Goal: Check status: Check status

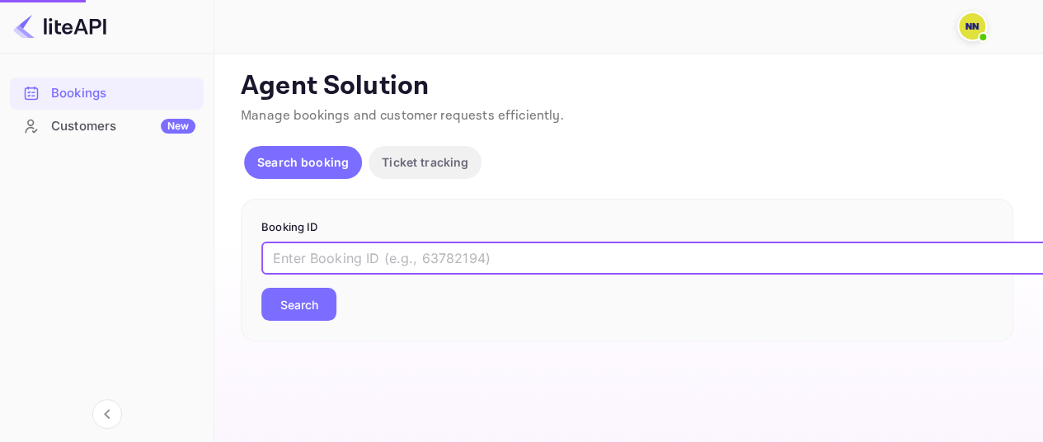
click at [355, 255] on input "text" at bounding box center [673, 258] width 825 height 33
paste input "KmETRk6nm"
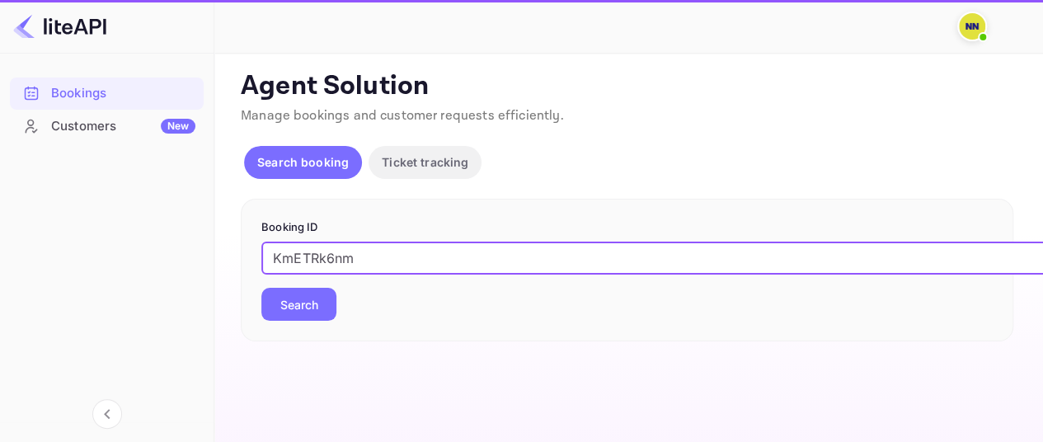
type input "KmETRk6nm"
click at [261, 288] on button "Search" at bounding box center [298, 304] width 75 height 33
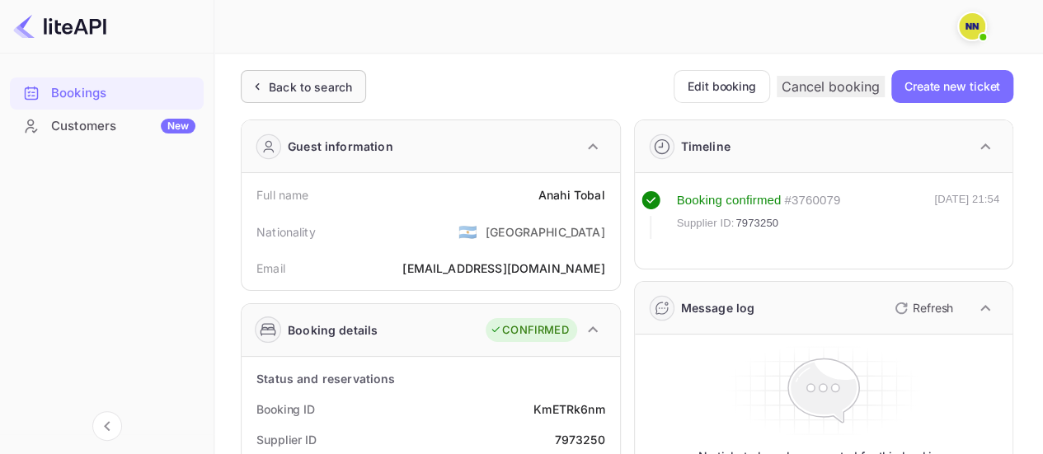
click at [322, 88] on div "Back to search" at bounding box center [310, 86] width 83 height 17
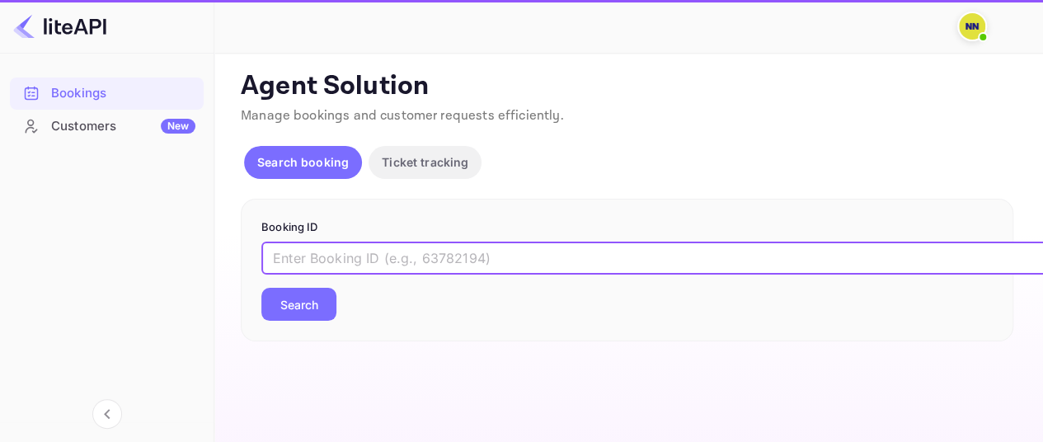
click at [369, 245] on input "text" at bounding box center [673, 258] width 825 height 33
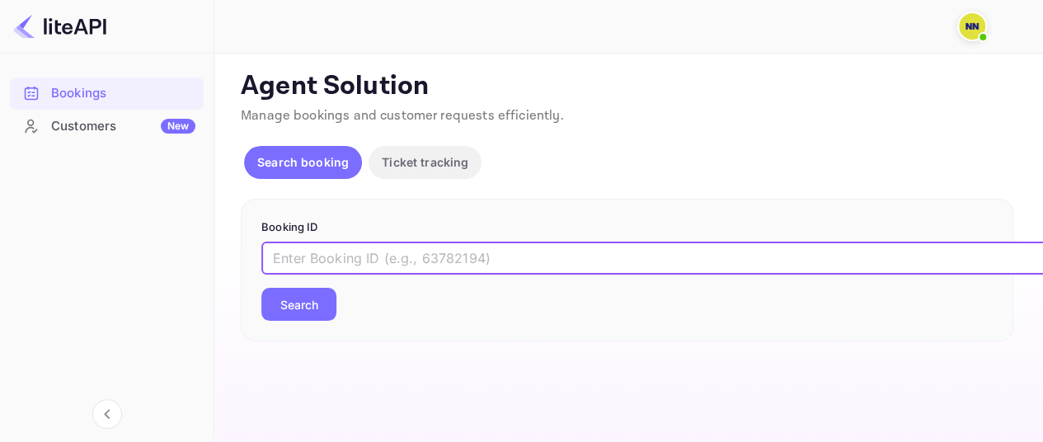
paste input "6085587"
click at [302, 292] on button "Search" at bounding box center [298, 304] width 75 height 33
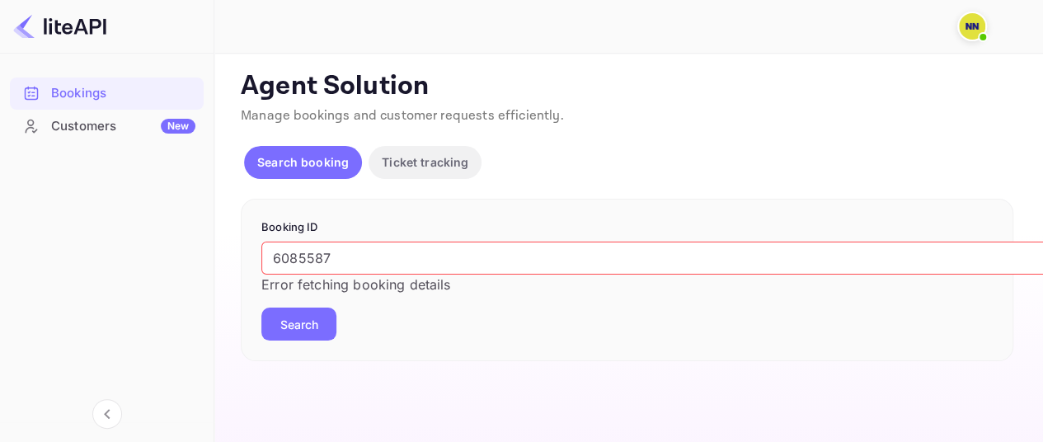
click at [369, 253] on input "6085587" at bounding box center [673, 258] width 825 height 33
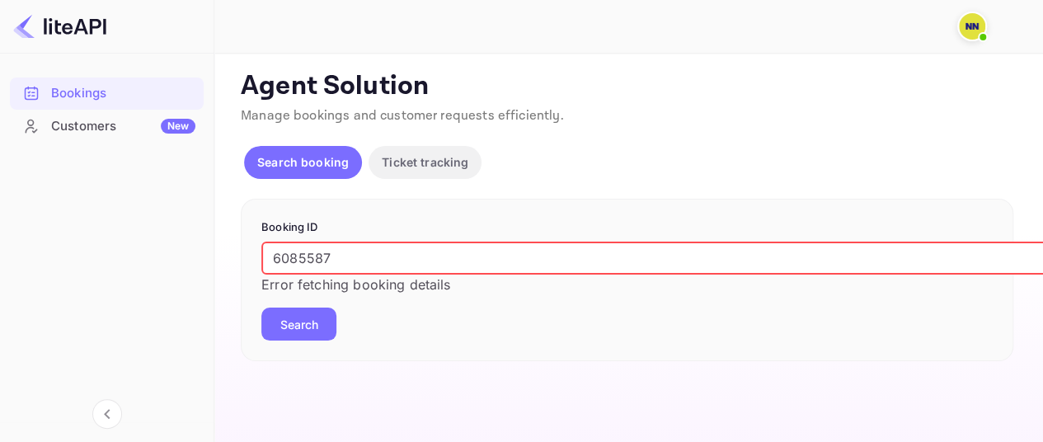
click at [369, 253] on input "6085587" at bounding box center [673, 258] width 825 height 33
paste input "gzMj1Gfru"
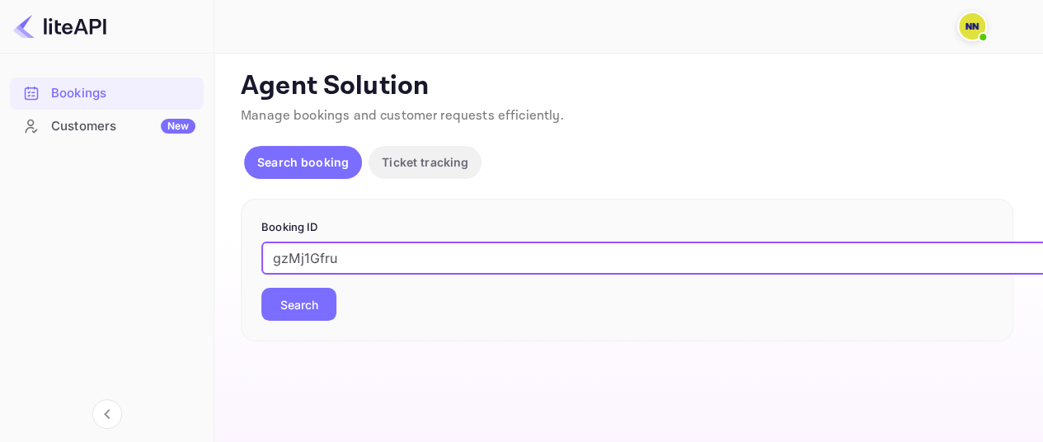
type input "gzMj1Gfru"
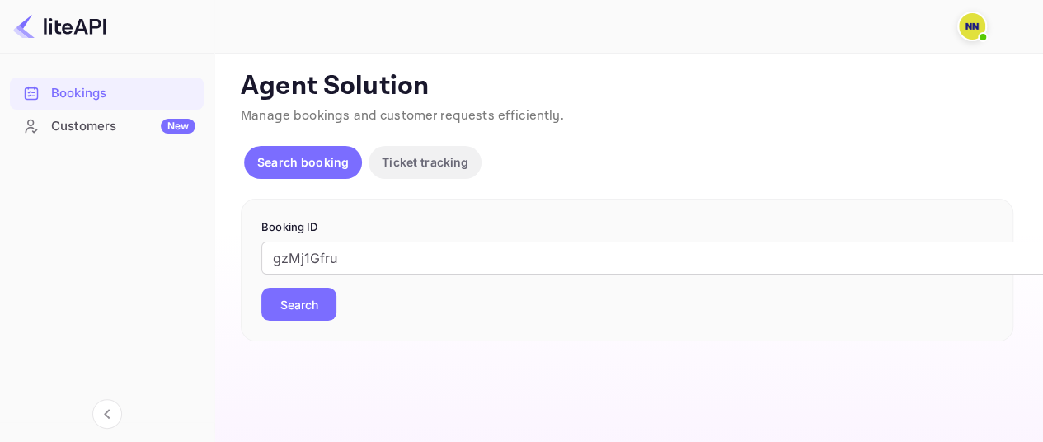
click at [275, 299] on button "Search" at bounding box center [298, 304] width 75 height 33
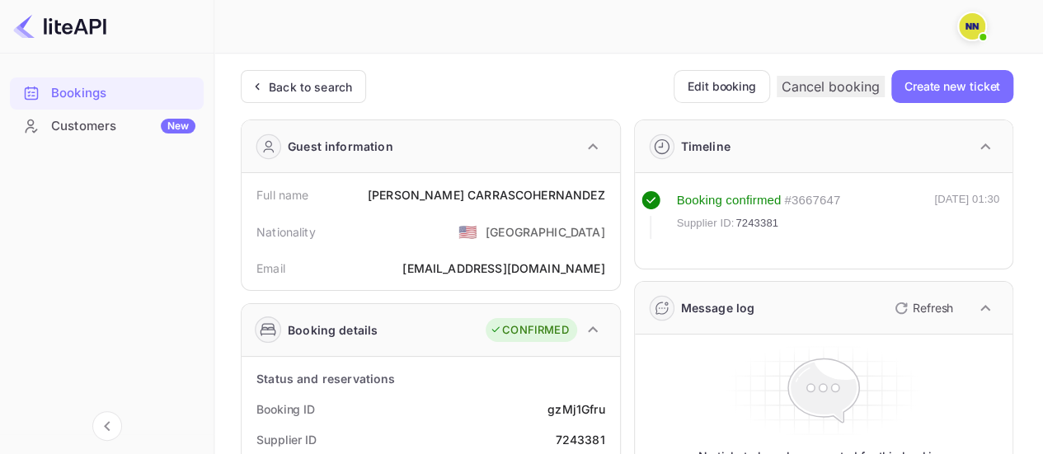
scroll to position [165, 0]
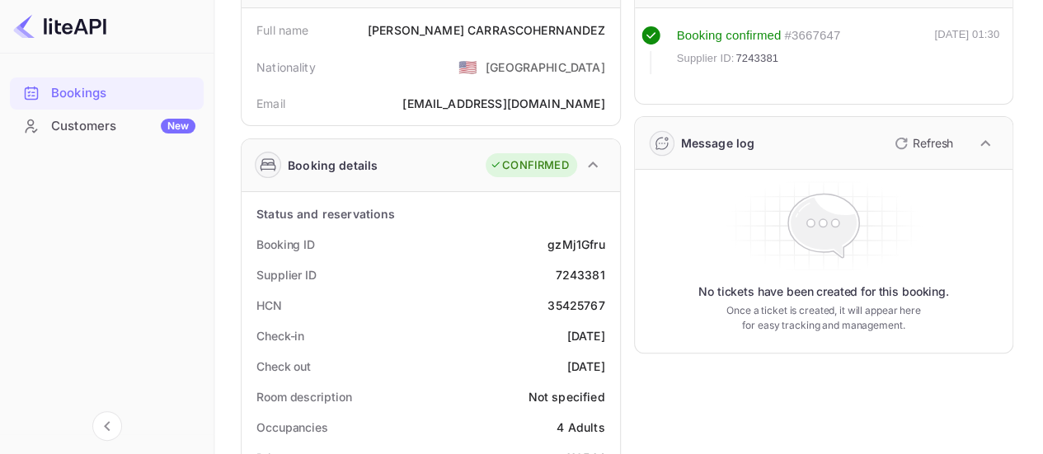
click at [569, 304] on div "35425767" at bounding box center [576, 305] width 57 height 17
copy div "35425767"
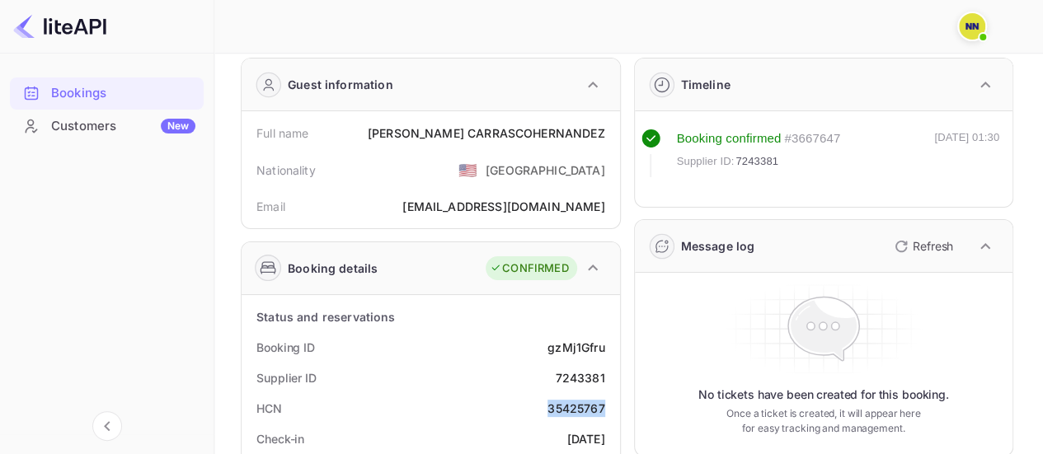
scroll to position [0, 0]
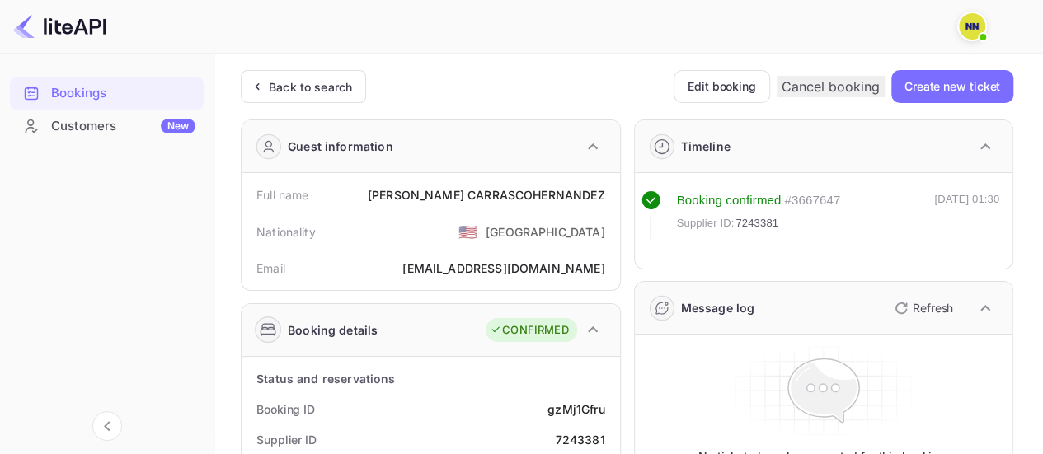
click at [318, 92] on div "Back to search" at bounding box center [310, 86] width 83 height 17
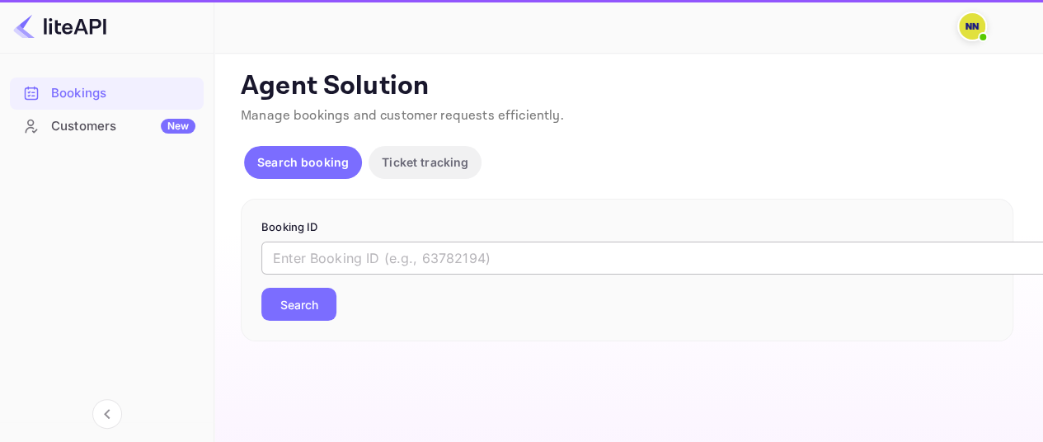
click at [397, 256] on input "text" at bounding box center [673, 258] width 825 height 33
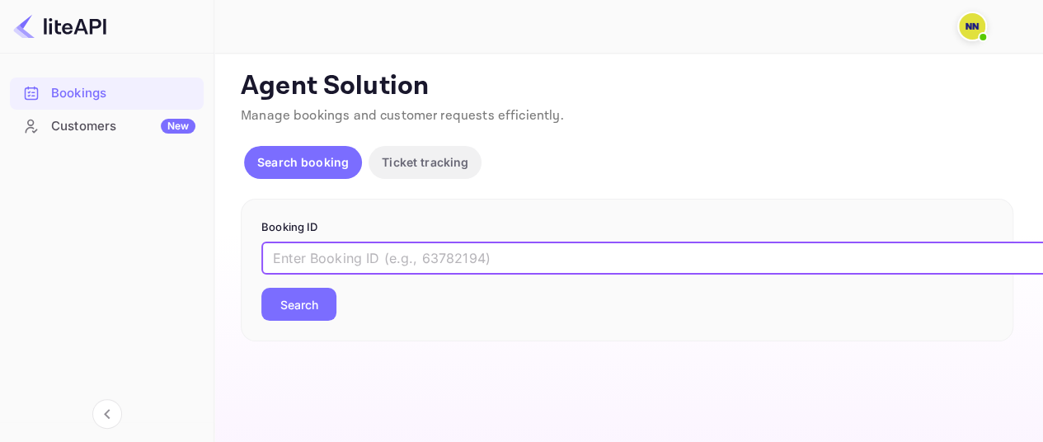
paste input "7991725"
type input "7991725"
click at [261, 288] on button "Search" at bounding box center [298, 304] width 75 height 33
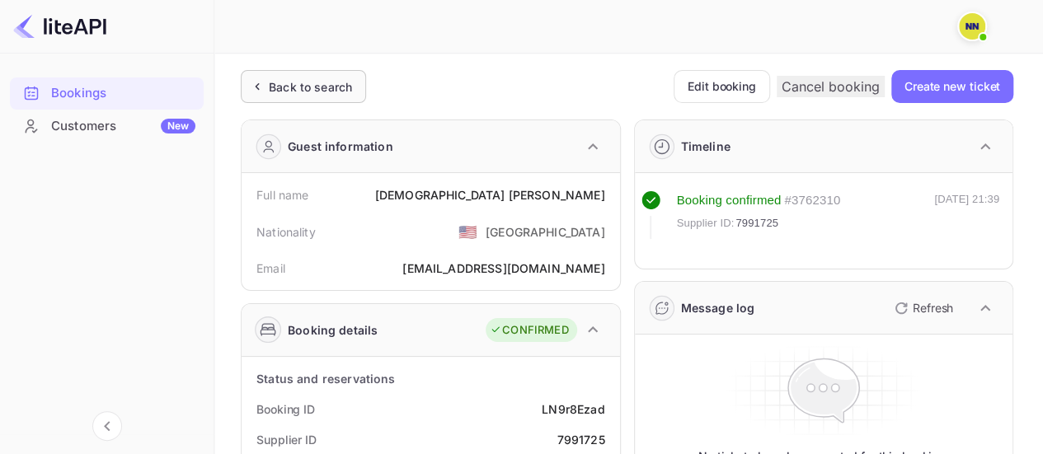
click at [324, 98] on div "Back to search" at bounding box center [303, 86] width 125 height 33
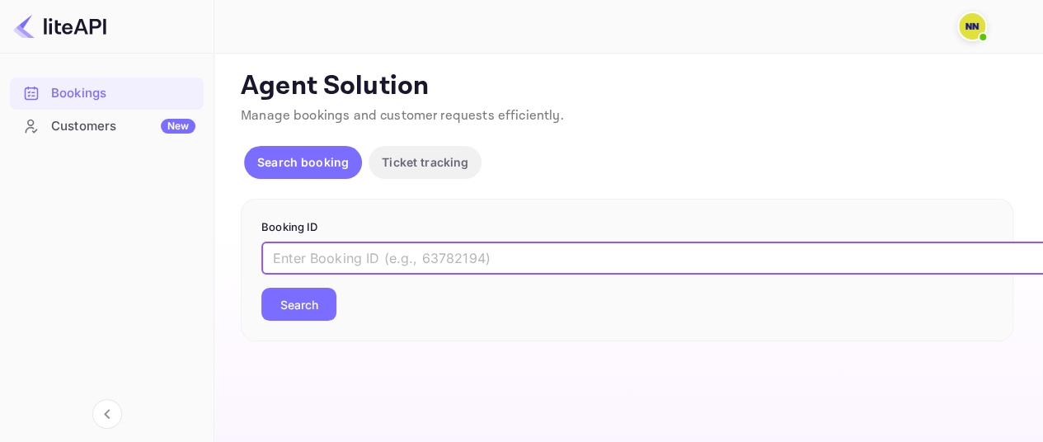
click at [392, 256] on input "text" at bounding box center [673, 258] width 825 height 33
paste input "7565758"
type input "7565758"
click at [261, 288] on button "Search" at bounding box center [298, 304] width 75 height 33
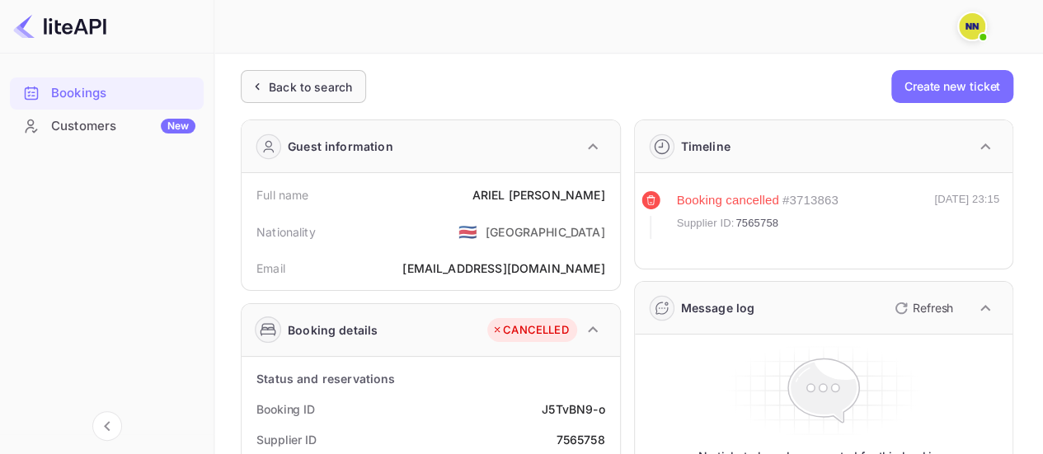
click at [308, 95] on div "Back to search" at bounding box center [310, 86] width 83 height 17
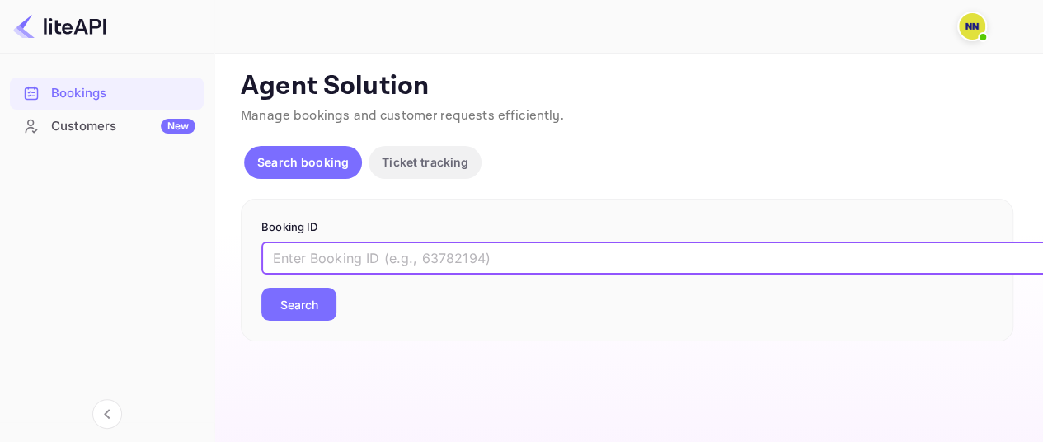
click at [371, 252] on input "text" at bounding box center [673, 258] width 825 height 33
paste input "7603146"
type input "7603146"
click at [261, 288] on button "Search" at bounding box center [298, 304] width 75 height 33
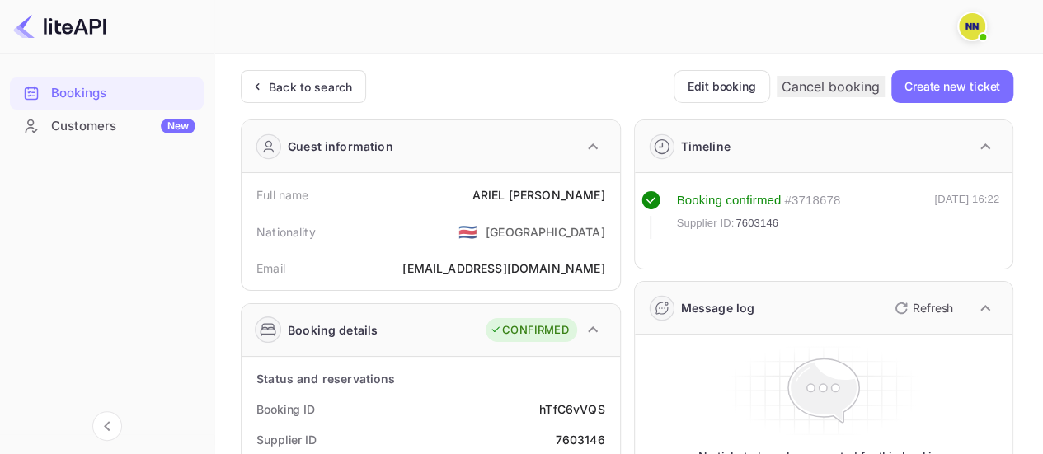
scroll to position [247, 0]
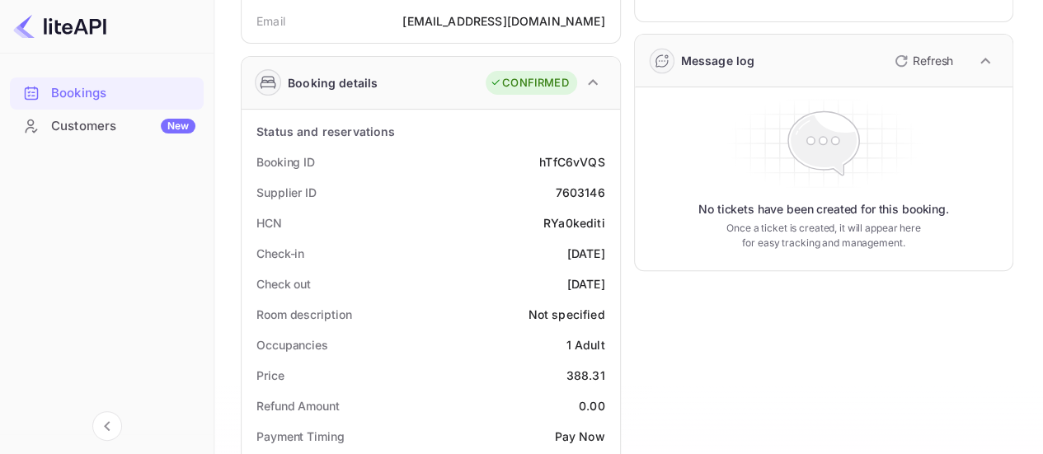
click at [553, 219] on div "RYa0kediti" at bounding box center [574, 222] width 62 height 17
copy div "RYa0kediti"
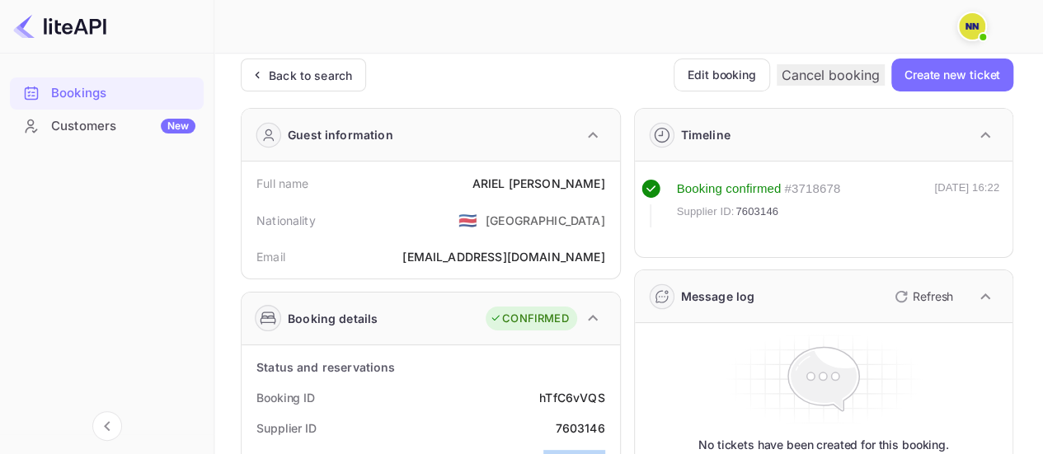
scroll to position [0, 0]
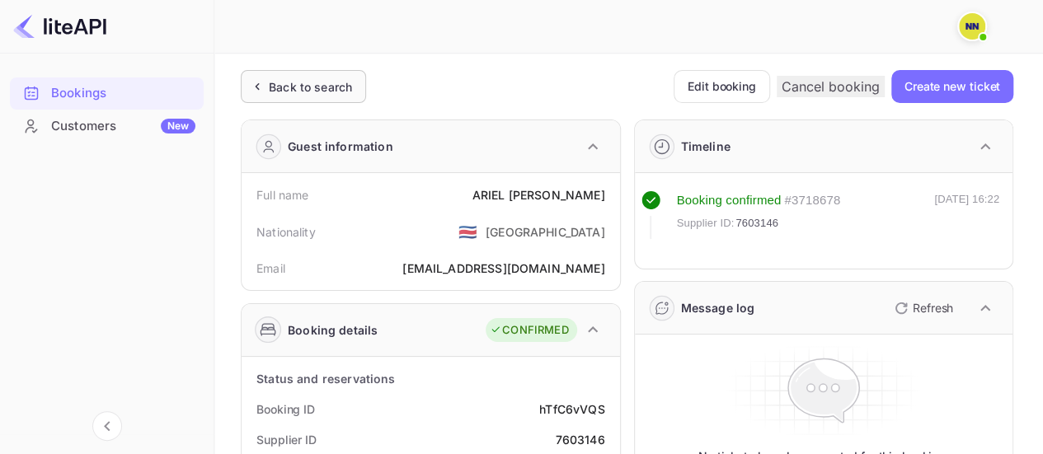
click at [305, 81] on div "Back to search" at bounding box center [310, 86] width 83 height 17
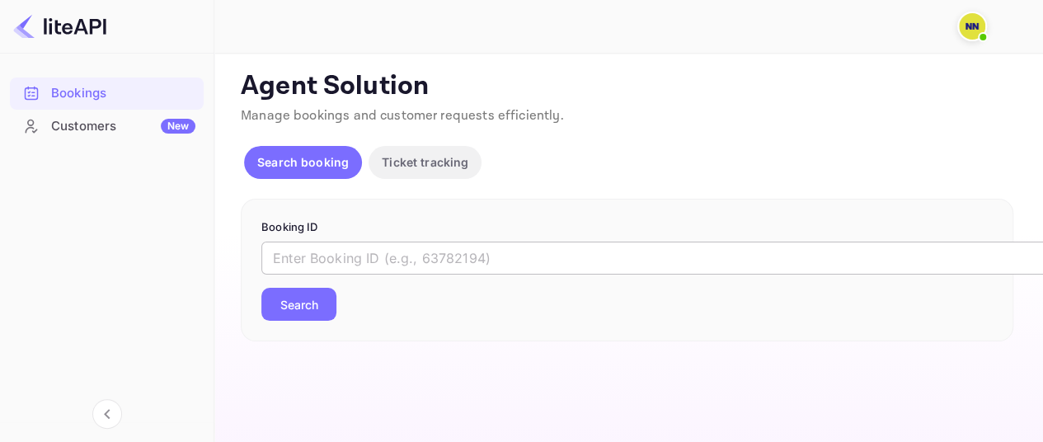
click at [402, 256] on input "text" at bounding box center [673, 258] width 825 height 33
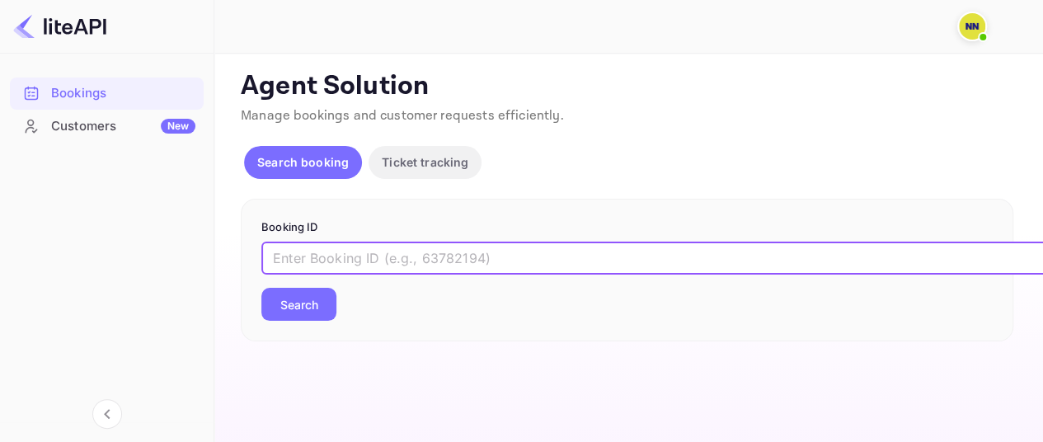
paste input "QL3MI0-fU"
type input "QL3MI0-fU"
click at [261, 288] on button "Search" at bounding box center [298, 304] width 75 height 33
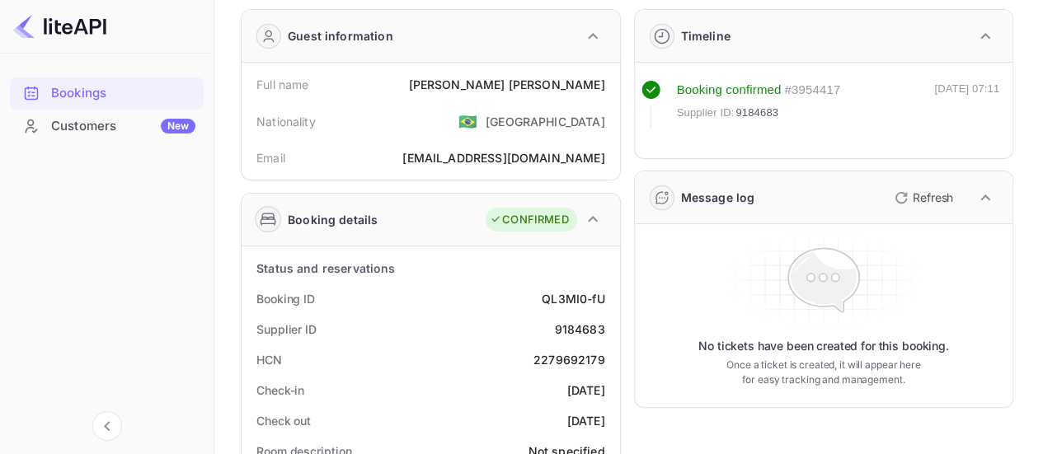
scroll to position [165, 0]
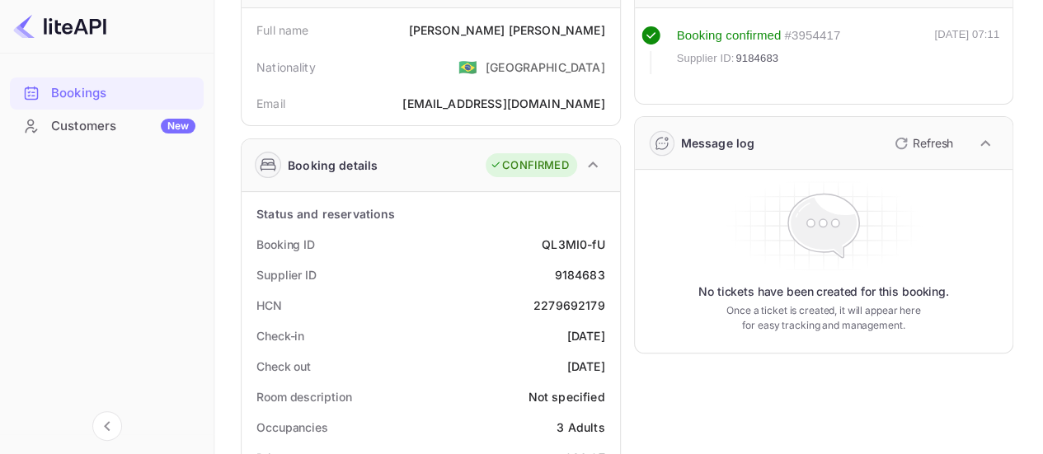
click at [576, 303] on div "2279692179" at bounding box center [570, 305] width 72 height 17
copy div "2279692179"
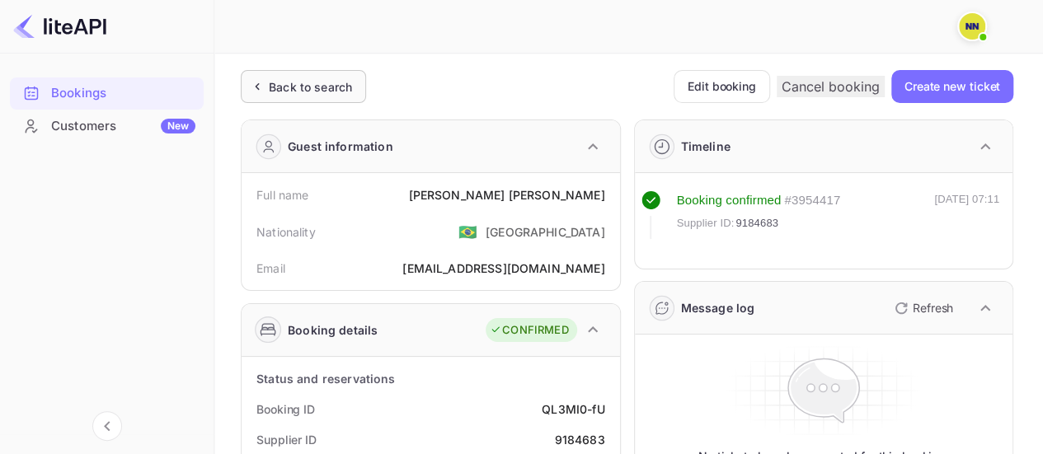
click at [295, 92] on div "Back to search" at bounding box center [310, 86] width 83 height 17
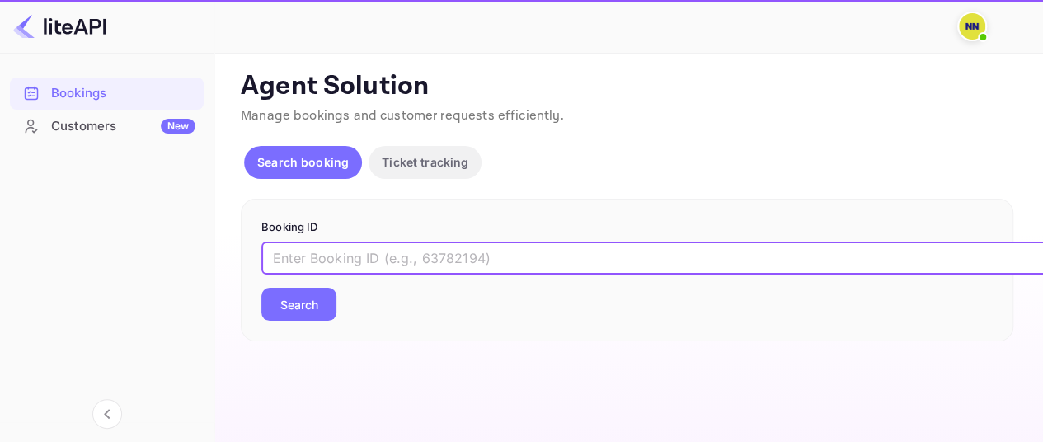
click at [358, 253] on input "text" at bounding box center [673, 258] width 825 height 33
paste input "feU-ZENFq"
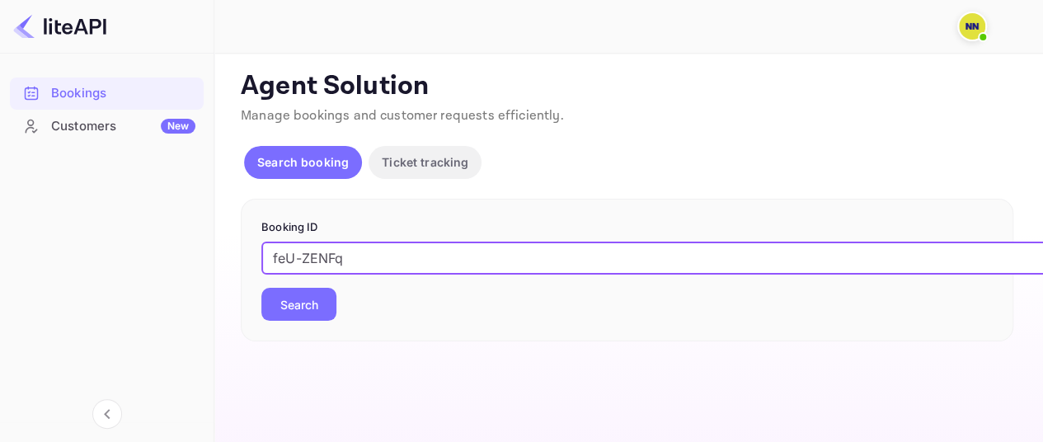
type input "feU-ZENFq"
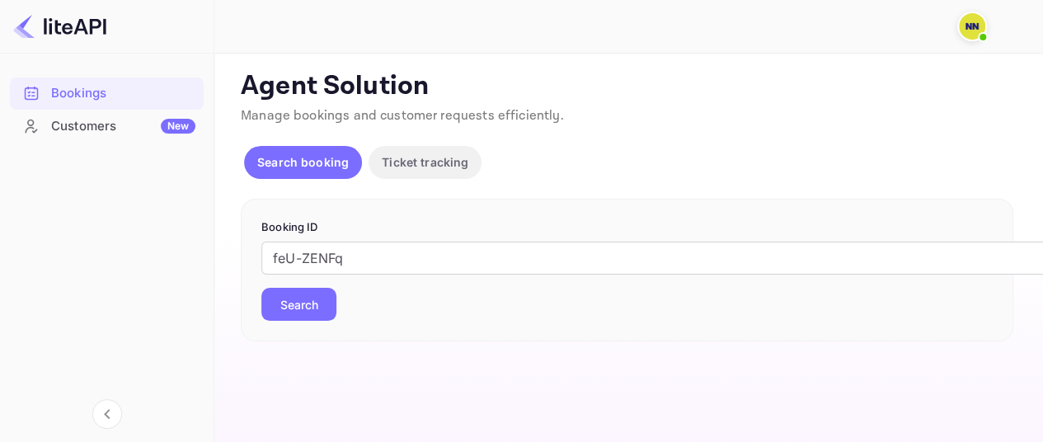
click at [312, 299] on button "Search" at bounding box center [298, 304] width 75 height 33
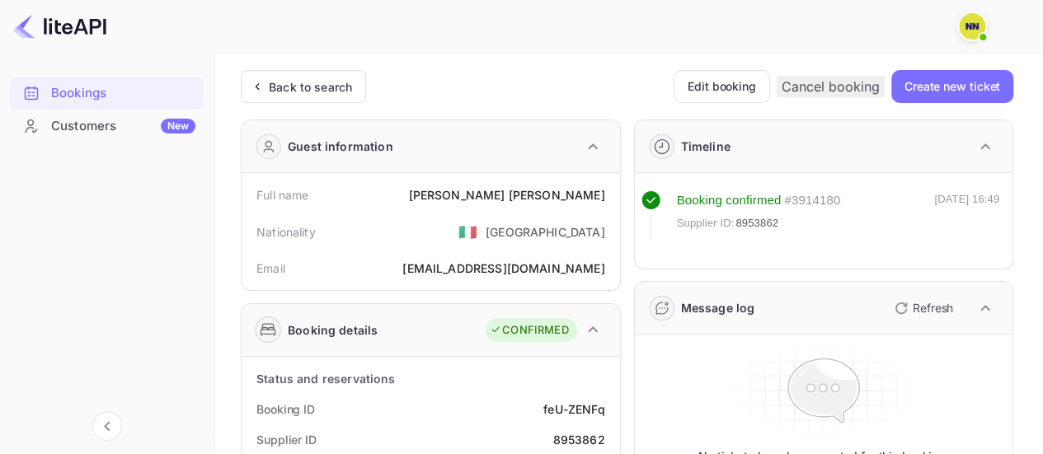
scroll to position [165, 0]
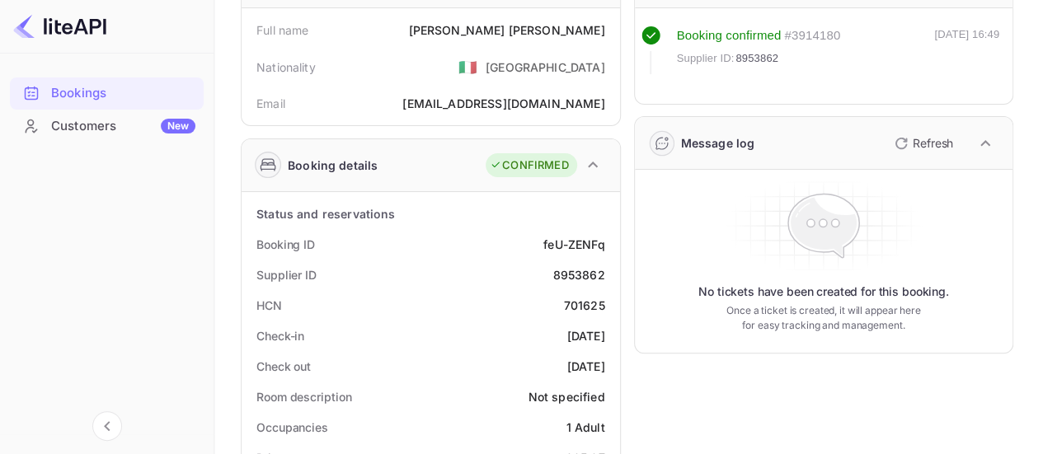
click at [576, 298] on div "701625" at bounding box center [584, 305] width 41 height 17
copy div "701625"
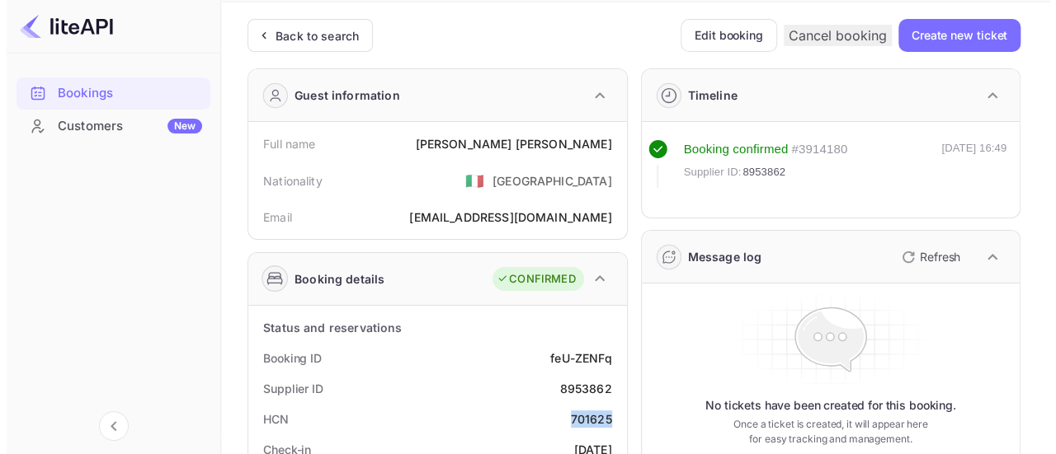
scroll to position [0, 0]
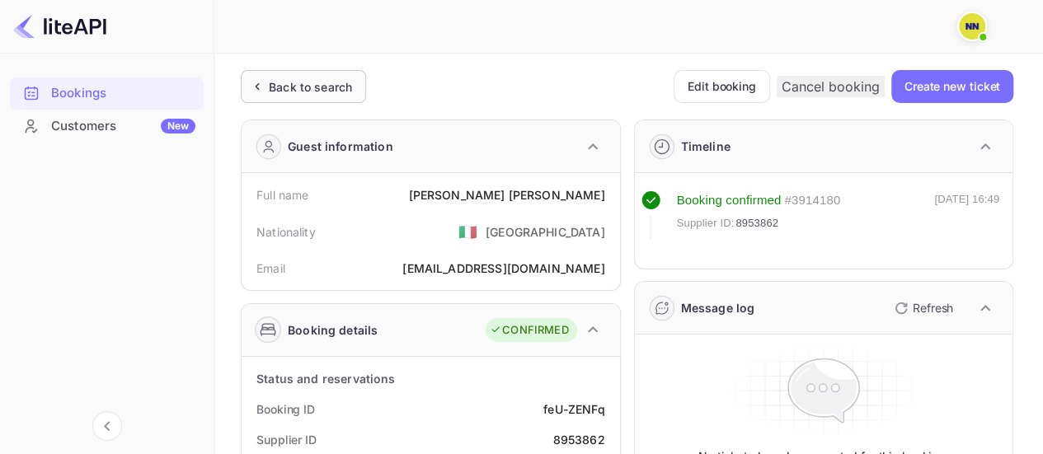
click at [299, 93] on div "Back to search" at bounding box center [310, 86] width 83 height 17
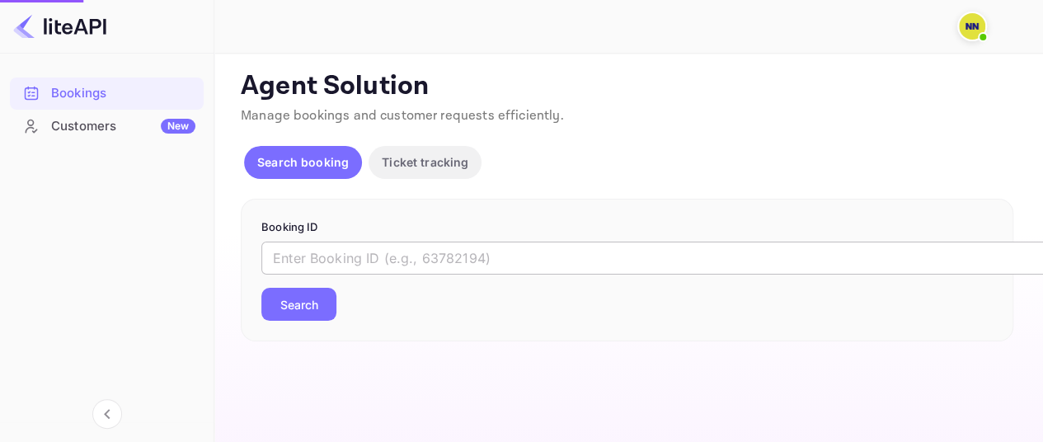
click at [388, 252] on input "text" at bounding box center [673, 258] width 825 height 33
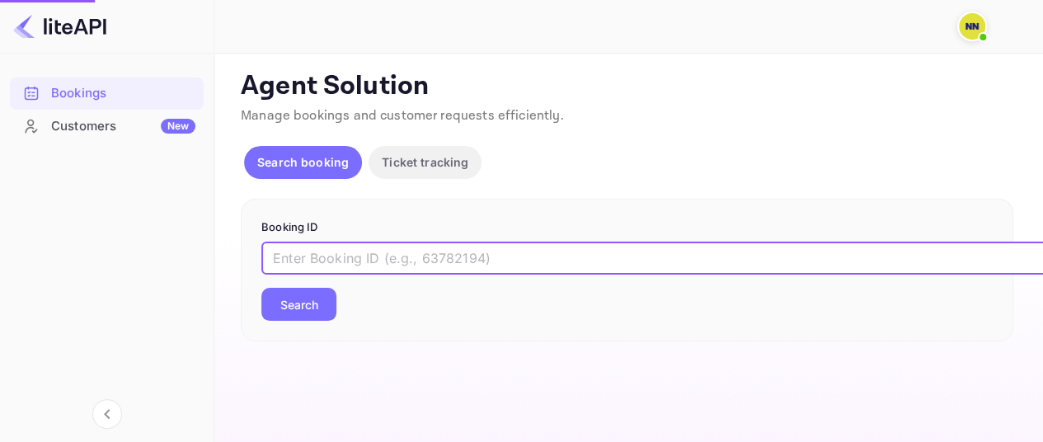
paste input "B8o9gsaPN"
type input "B8o9gsaPN"
click at [261, 288] on button "Search" at bounding box center [298, 304] width 75 height 33
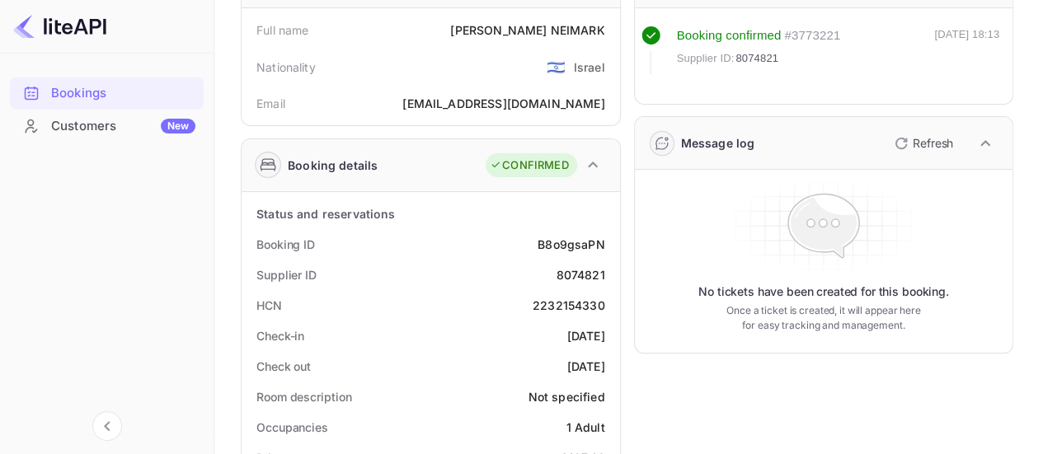
scroll to position [247, 0]
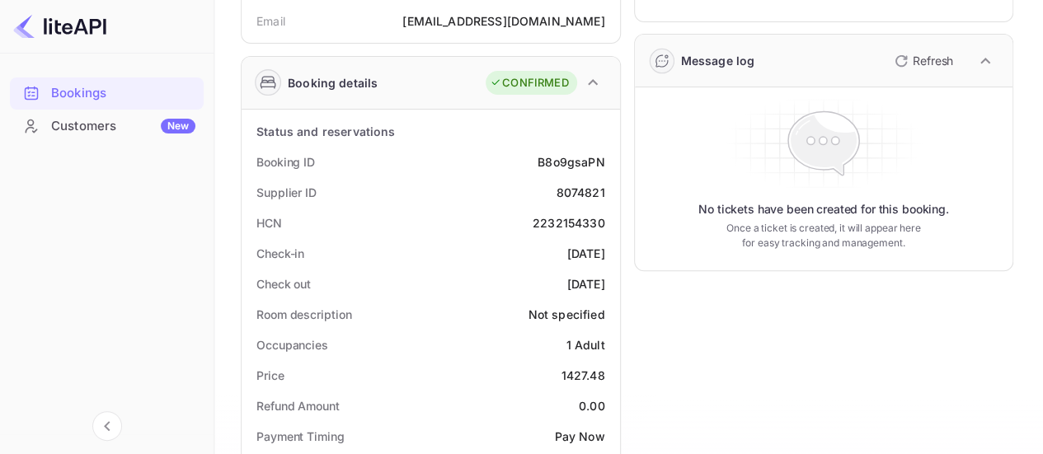
click at [565, 225] on div "2232154330" at bounding box center [569, 222] width 73 height 17
copy div "2232154330"
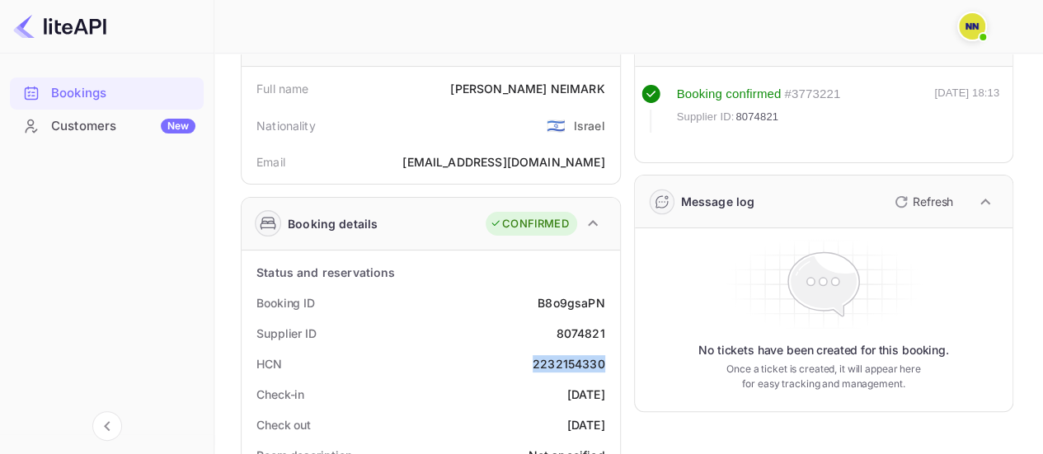
scroll to position [0, 0]
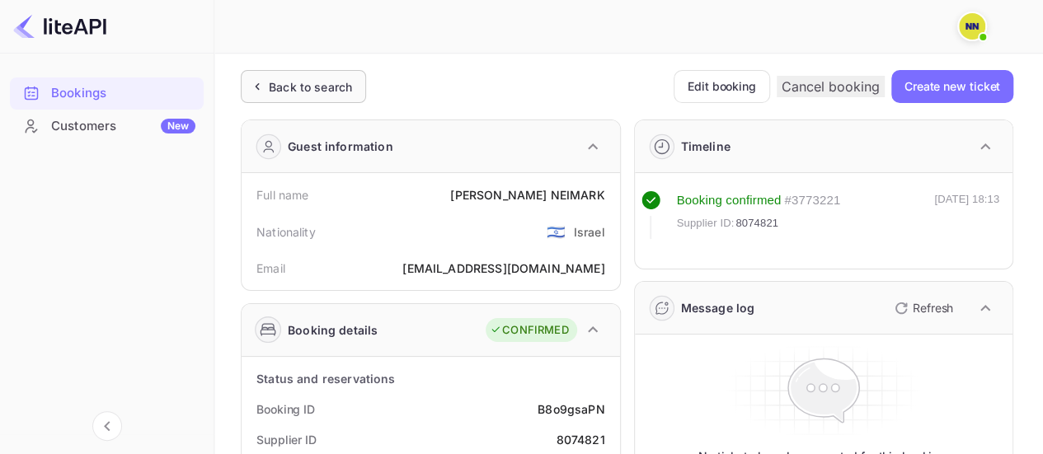
click at [270, 96] on div "Back to search" at bounding box center [303, 86] width 125 height 33
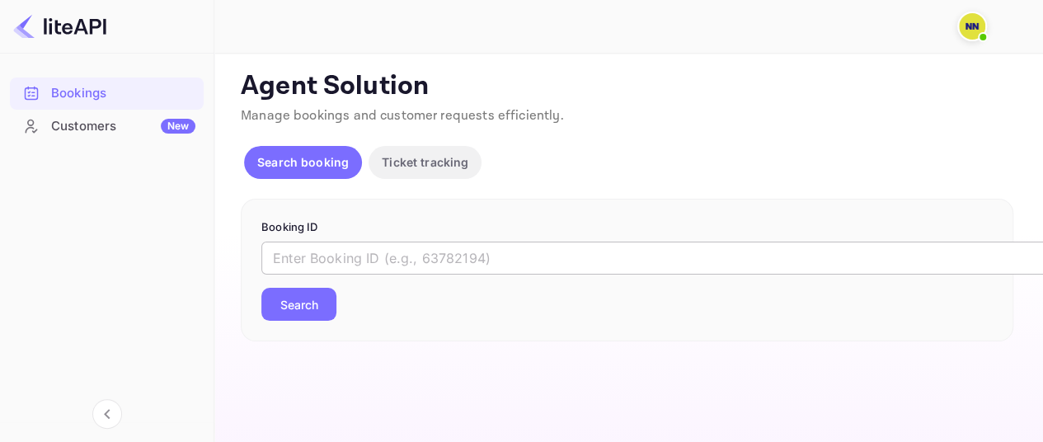
click at [379, 256] on input "text" at bounding box center [673, 258] width 825 height 33
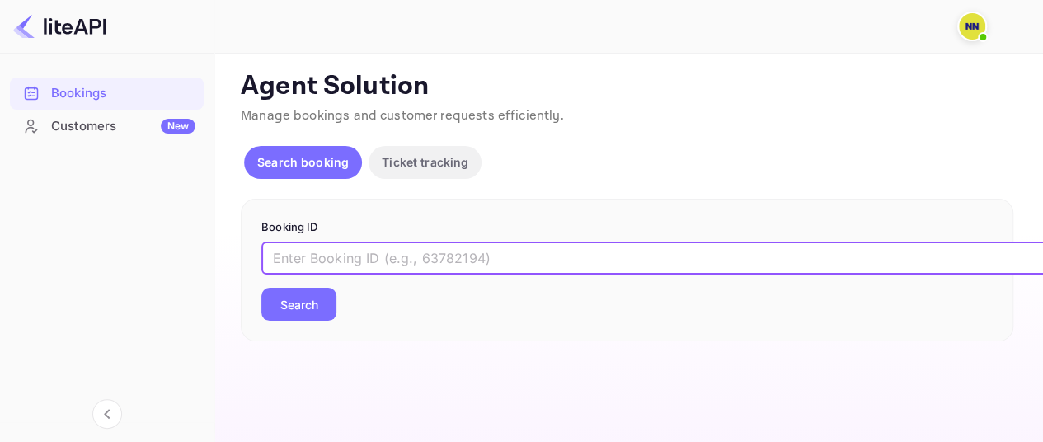
paste input "r9rk4w-mJ"
type input "r9rk4w-mJ"
click at [261, 288] on button "Search" at bounding box center [298, 304] width 75 height 33
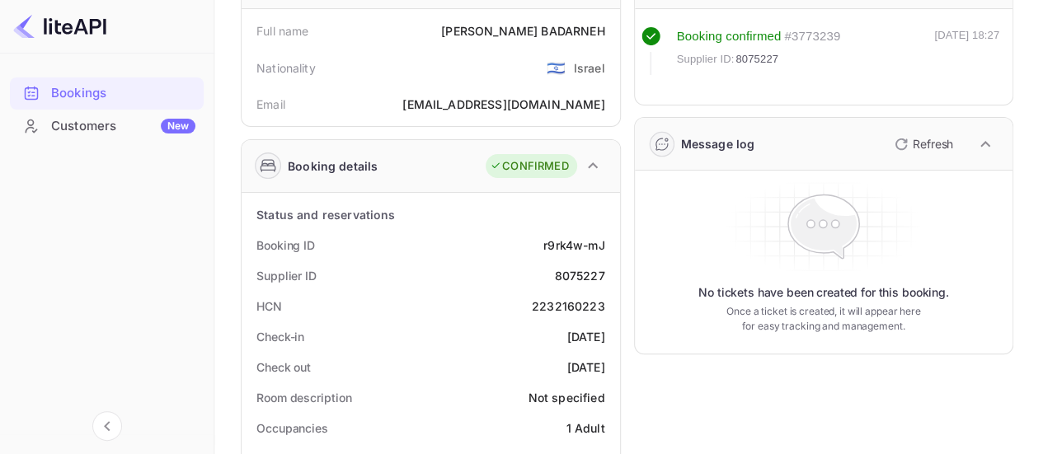
scroll to position [247, 0]
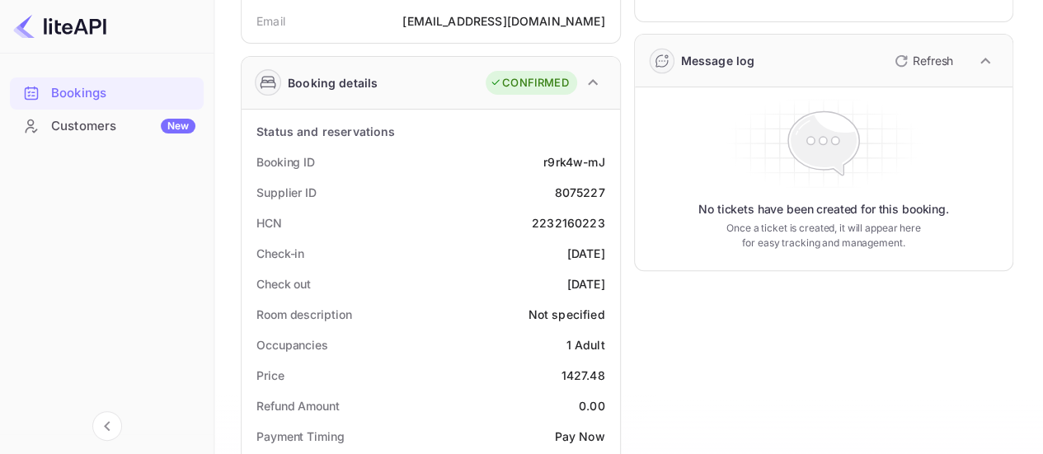
click at [572, 223] on div "2232160223" at bounding box center [568, 222] width 73 height 17
copy div "2232160223"
